Goal: Task Accomplishment & Management: Manage account settings

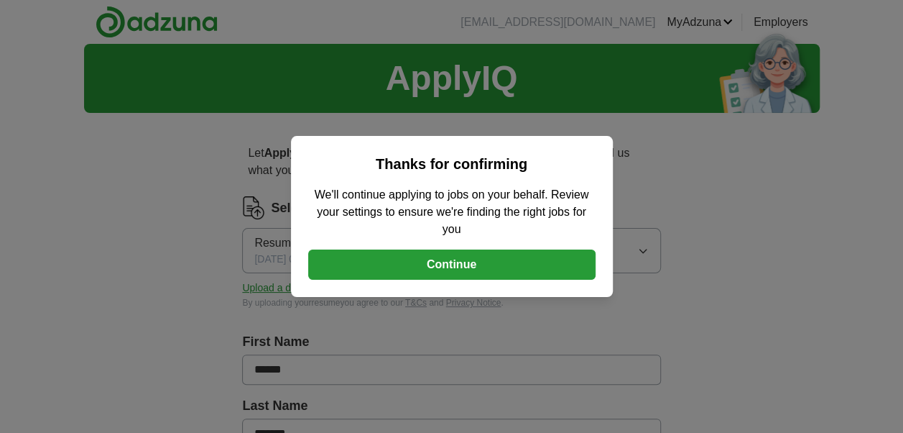
click at [453, 257] on button "Continue" at bounding box center [452, 264] width 288 height 30
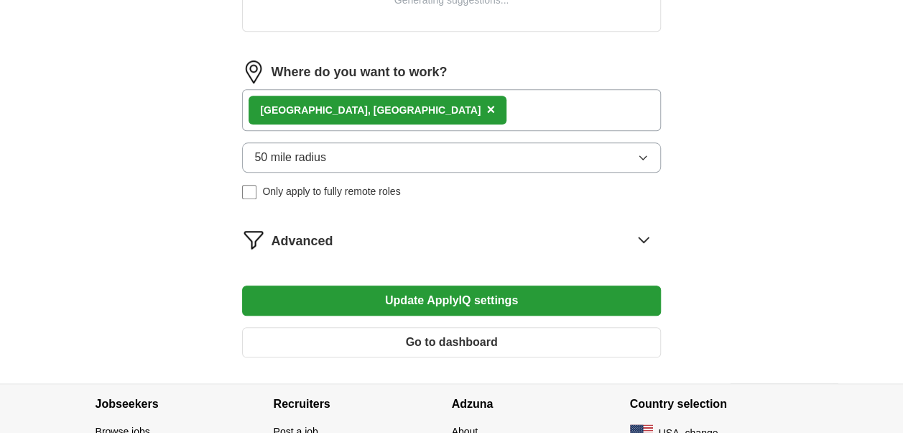
scroll to position [503, 0]
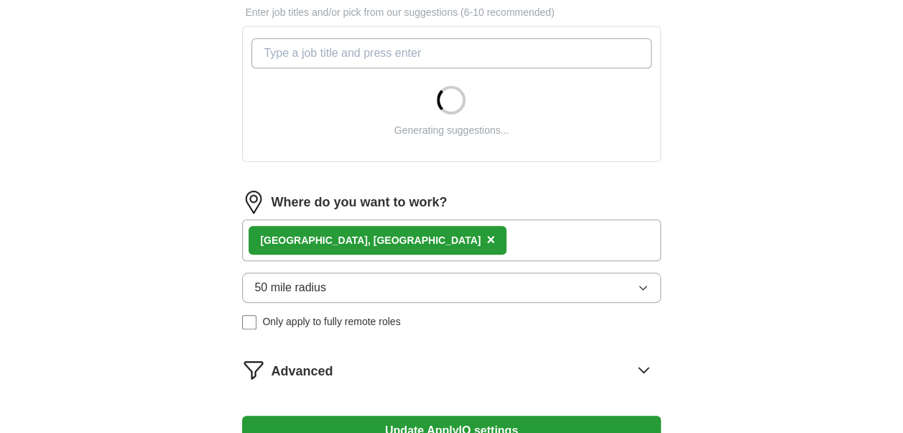
click at [313, 279] on span "50 mile radius" at bounding box center [290, 287] width 72 height 17
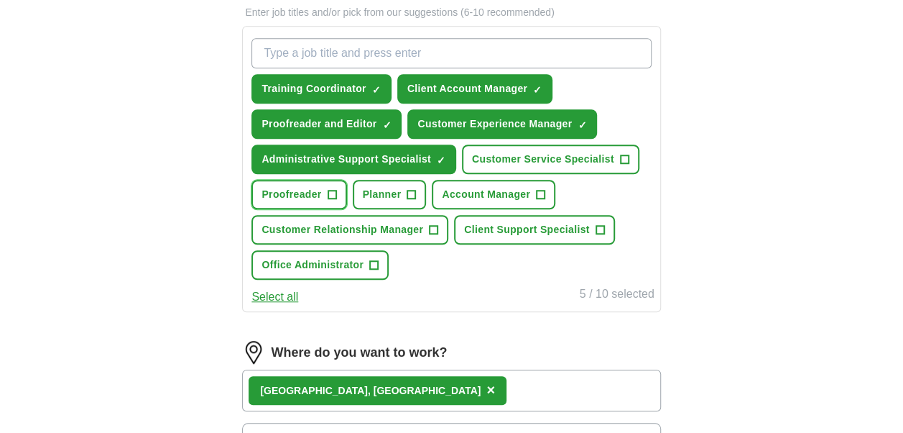
click at [336, 193] on span "+" at bounding box center [332, 194] width 9 height 9
click at [512, 226] on span "Client Support Specialist" at bounding box center [526, 229] width 125 height 15
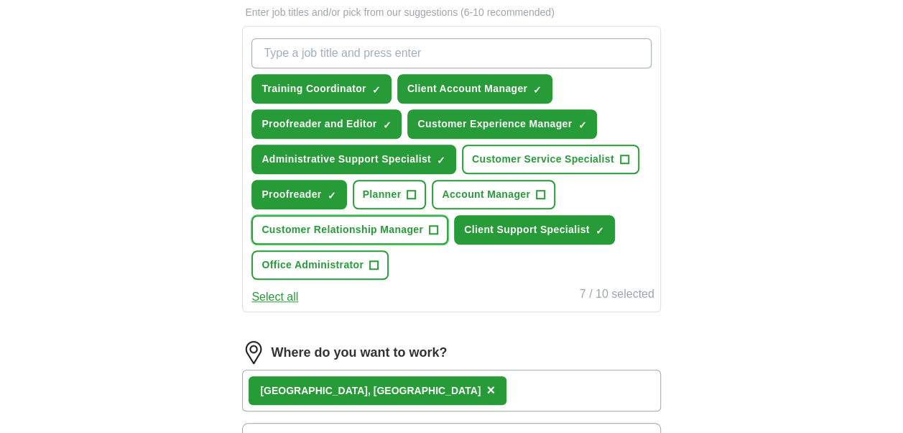
click at [378, 228] on span "Customer Relationship Manager" at bounding box center [343, 229] width 162 height 15
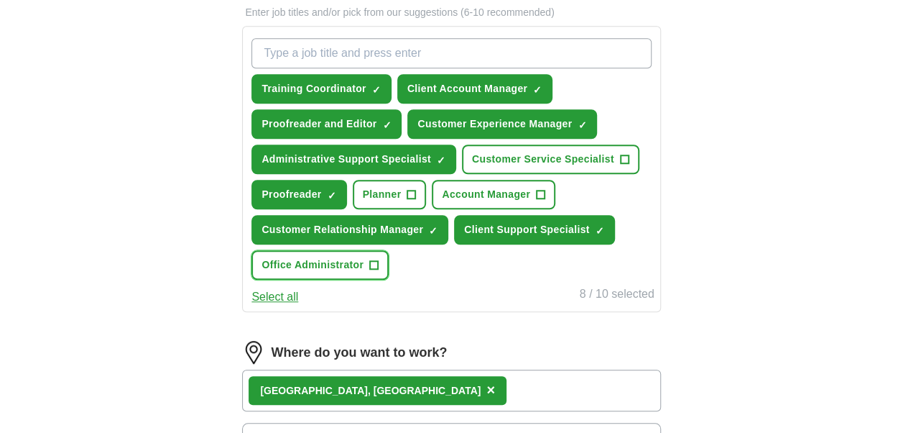
click at [351, 263] on span "Office Administrator" at bounding box center [313, 264] width 102 height 15
click at [344, 258] on span "Office Administrator" at bounding box center [313, 264] width 102 height 15
click at [482, 194] on span "Account Manager" at bounding box center [486, 194] width 88 height 15
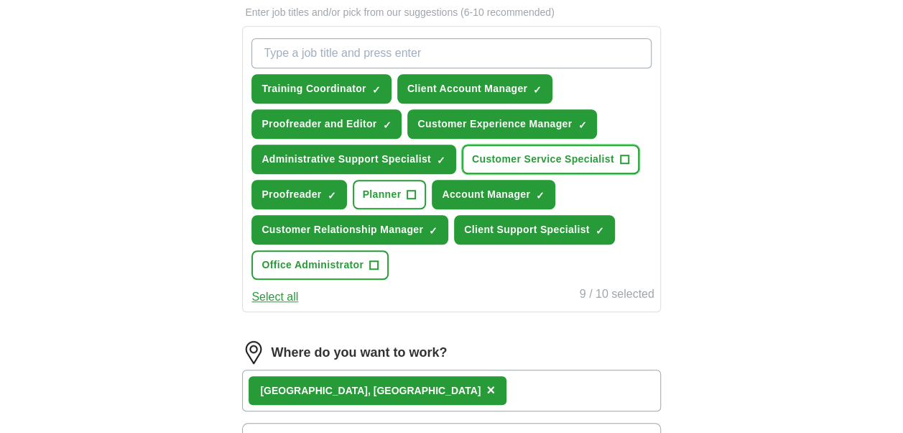
click at [489, 158] on span "Customer Service Specialist" at bounding box center [543, 159] width 142 height 15
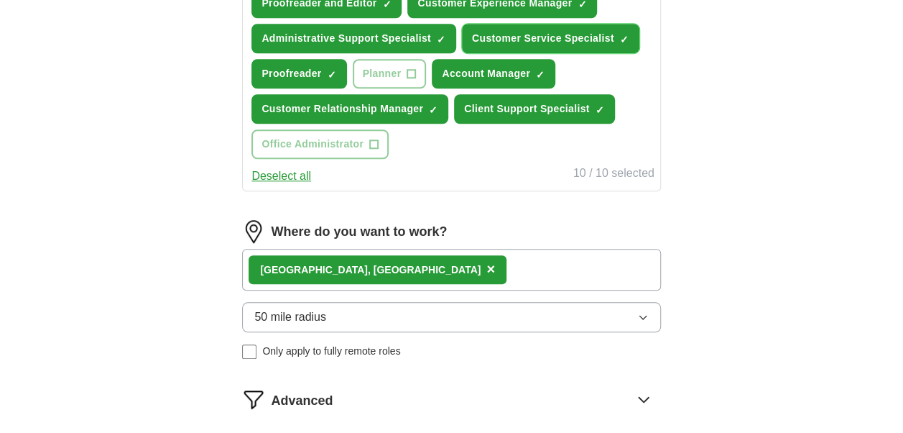
scroll to position [647, 0]
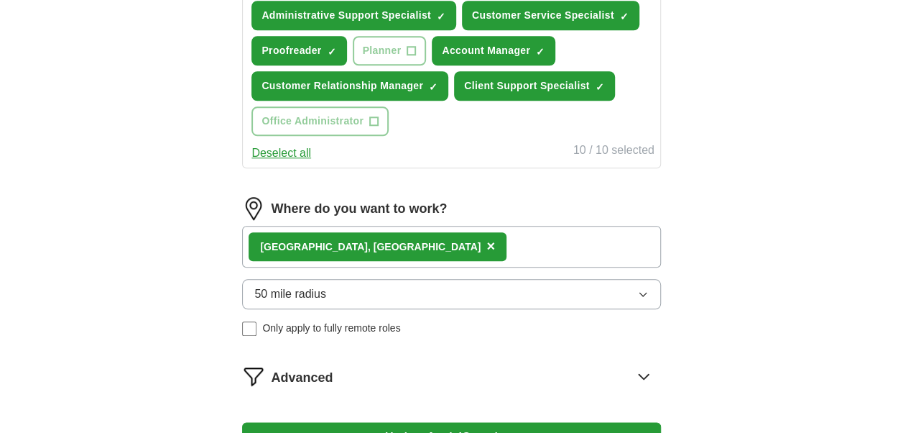
click at [318, 290] on span "50 mile radius" at bounding box center [290, 293] width 72 height 17
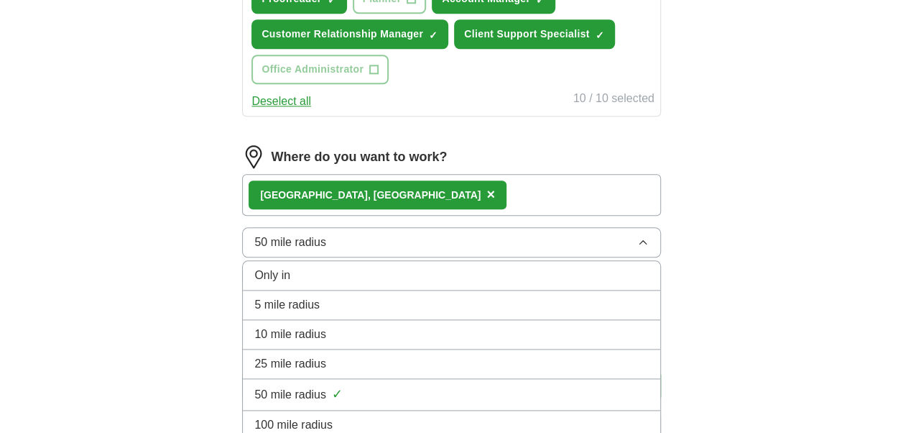
scroll to position [719, 0]
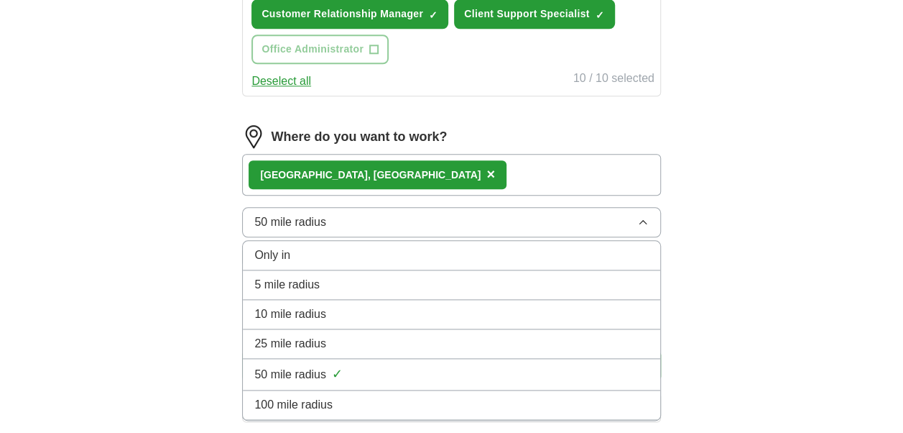
click at [331, 343] on div "25 mile radius" at bounding box center [451, 343] width 394 height 17
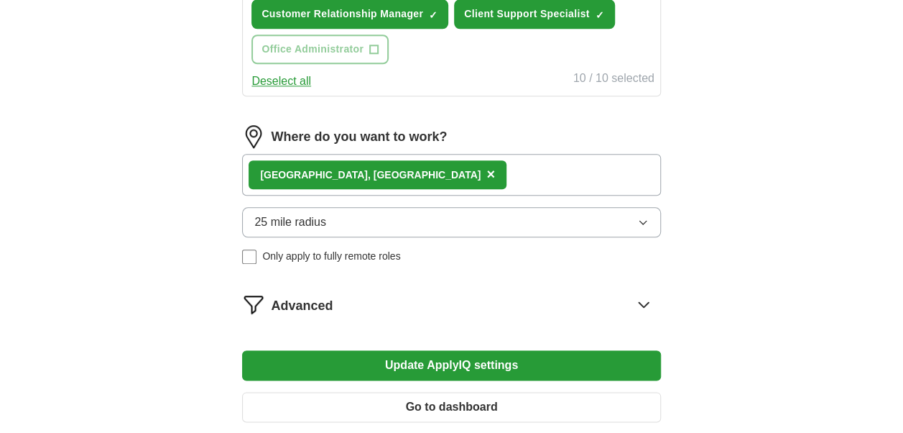
click at [410, 355] on button "Update ApplyIQ settings" at bounding box center [451, 365] width 418 height 30
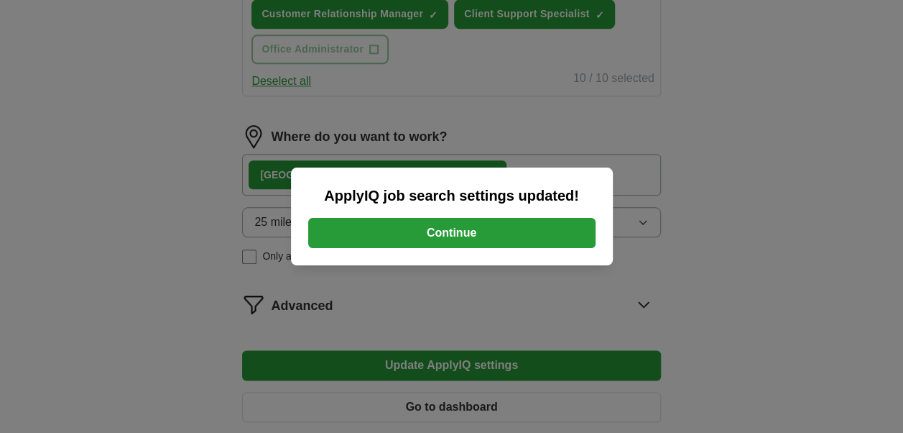
click at [444, 217] on div "ApplyIQ job search settings updated! Continue" at bounding box center [452, 216] width 322 height 98
click at [446, 235] on button "Continue" at bounding box center [452, 233] width 288 height 30
